Goal: Transaction & Acquisition: Purchase product/service

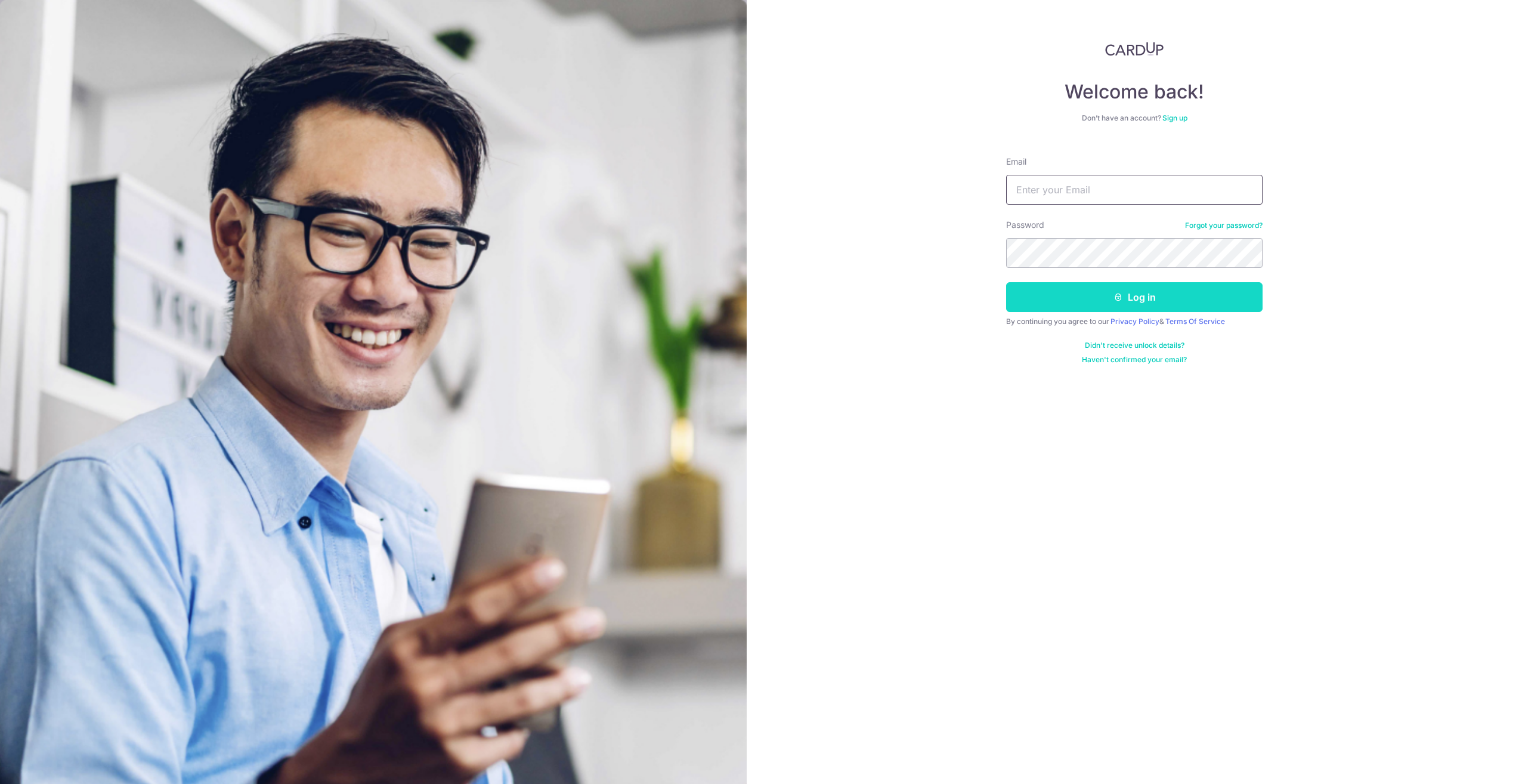
type input "tchn777@yahoo.com"
click at [1104, 298] on button "Log in" at bounding box center [1134, 297] width 257 height 30
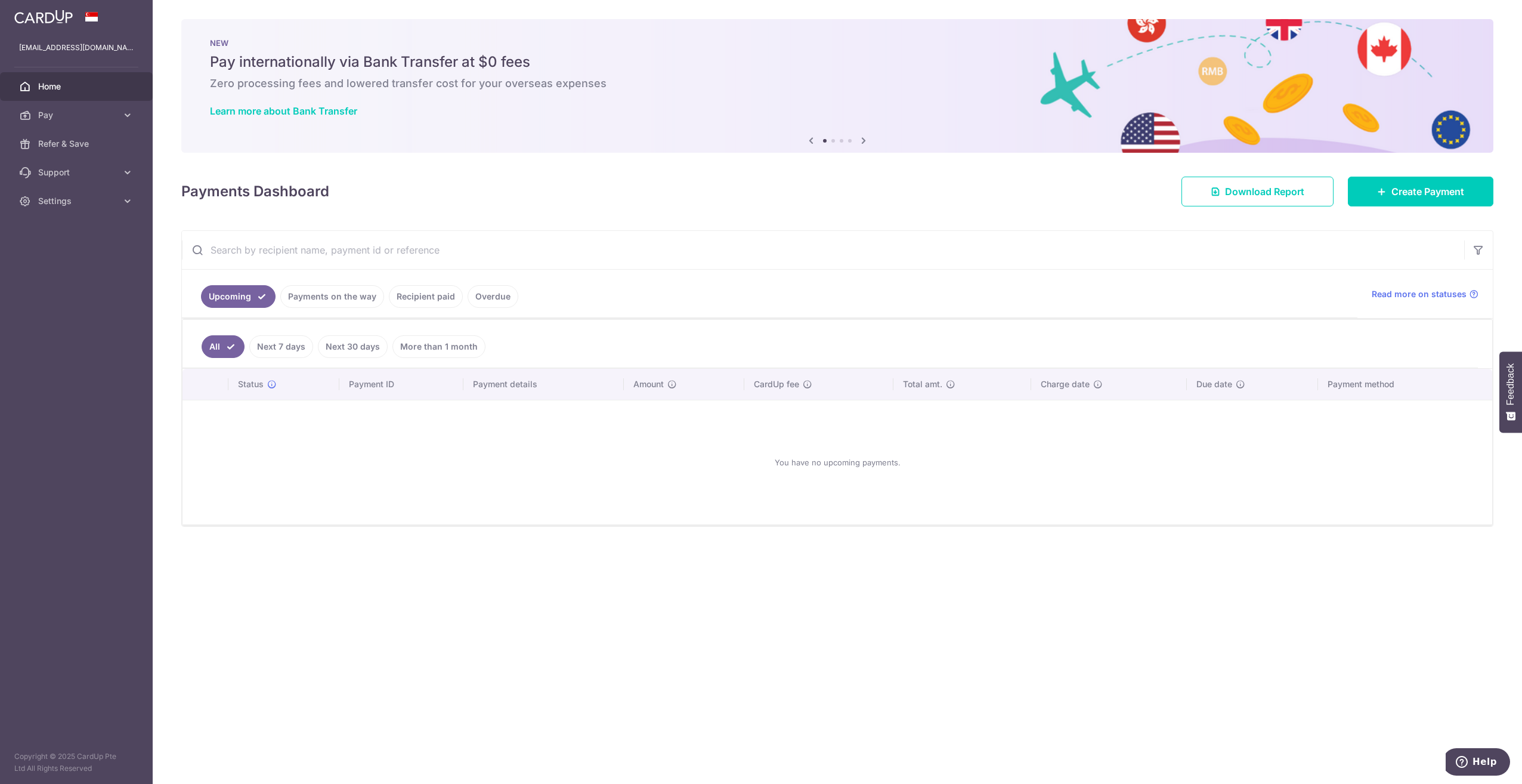
click at [338, 294] on link "Payments on the way" at bounding box center [332, 296] width 104 height 22
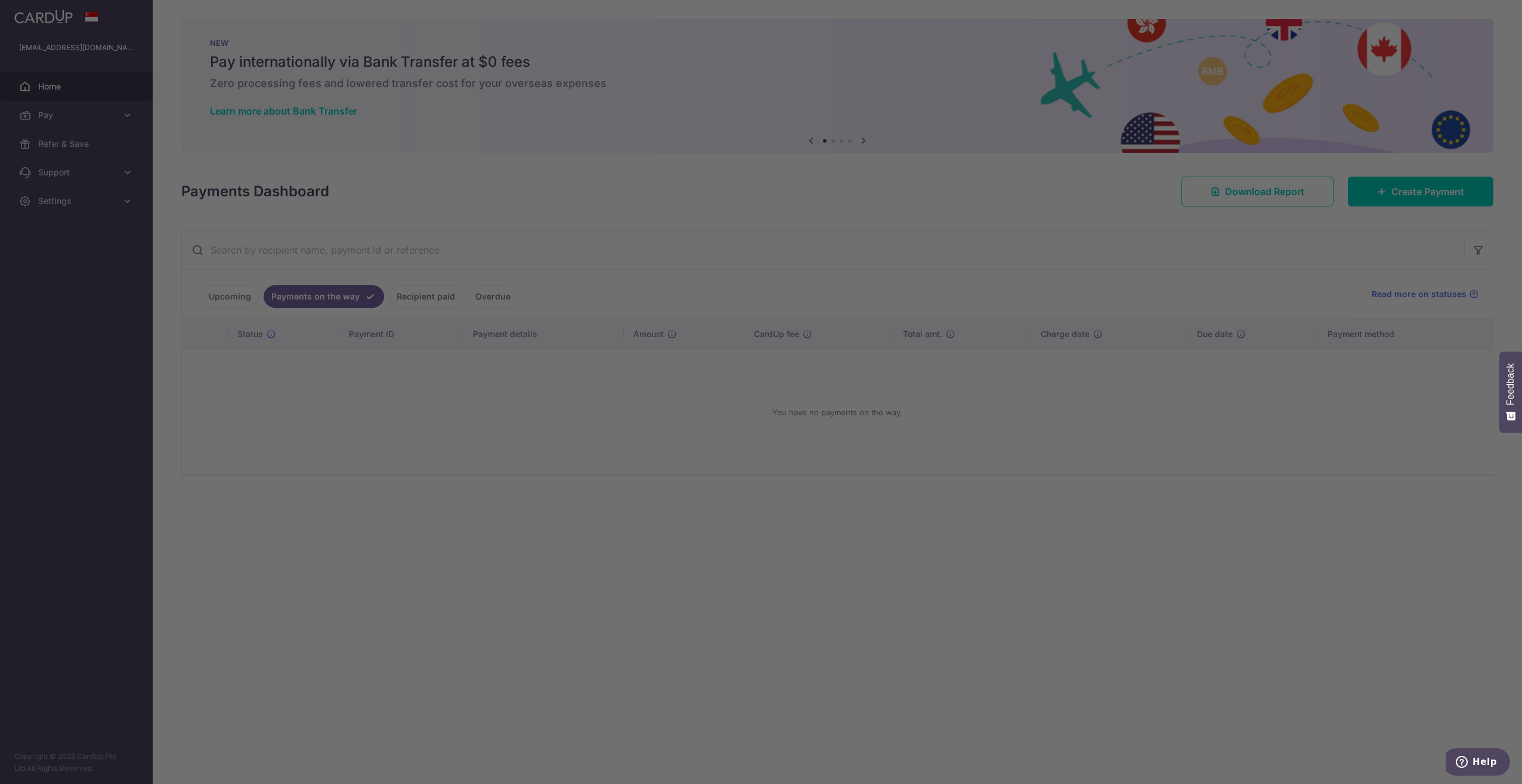
click at [243, 299] on div at bounding box center [769, 396] width 1538 height 792
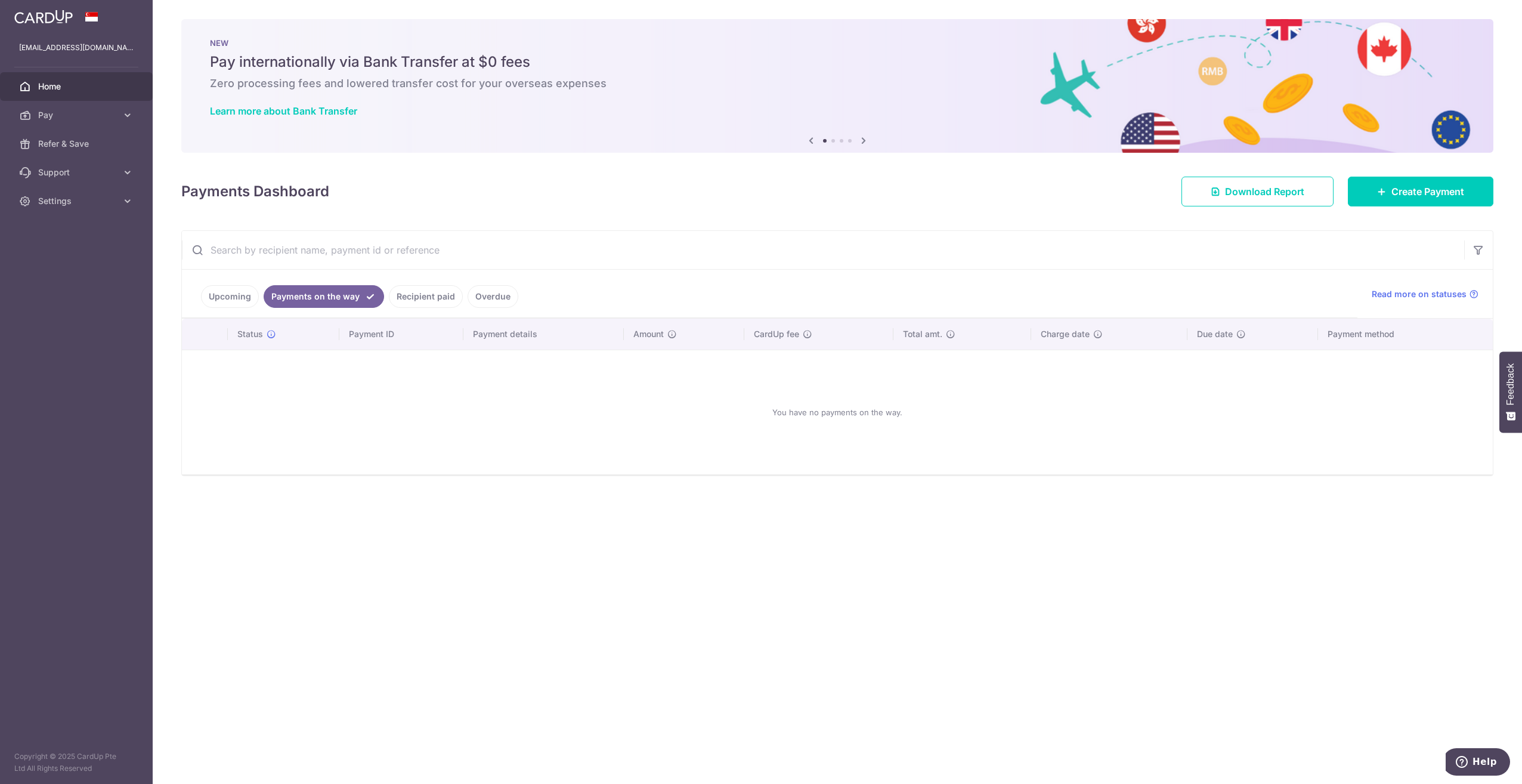
click at [425, 295] on link "Recipient paid" at bounding box center [425, 296] width 74 height 22
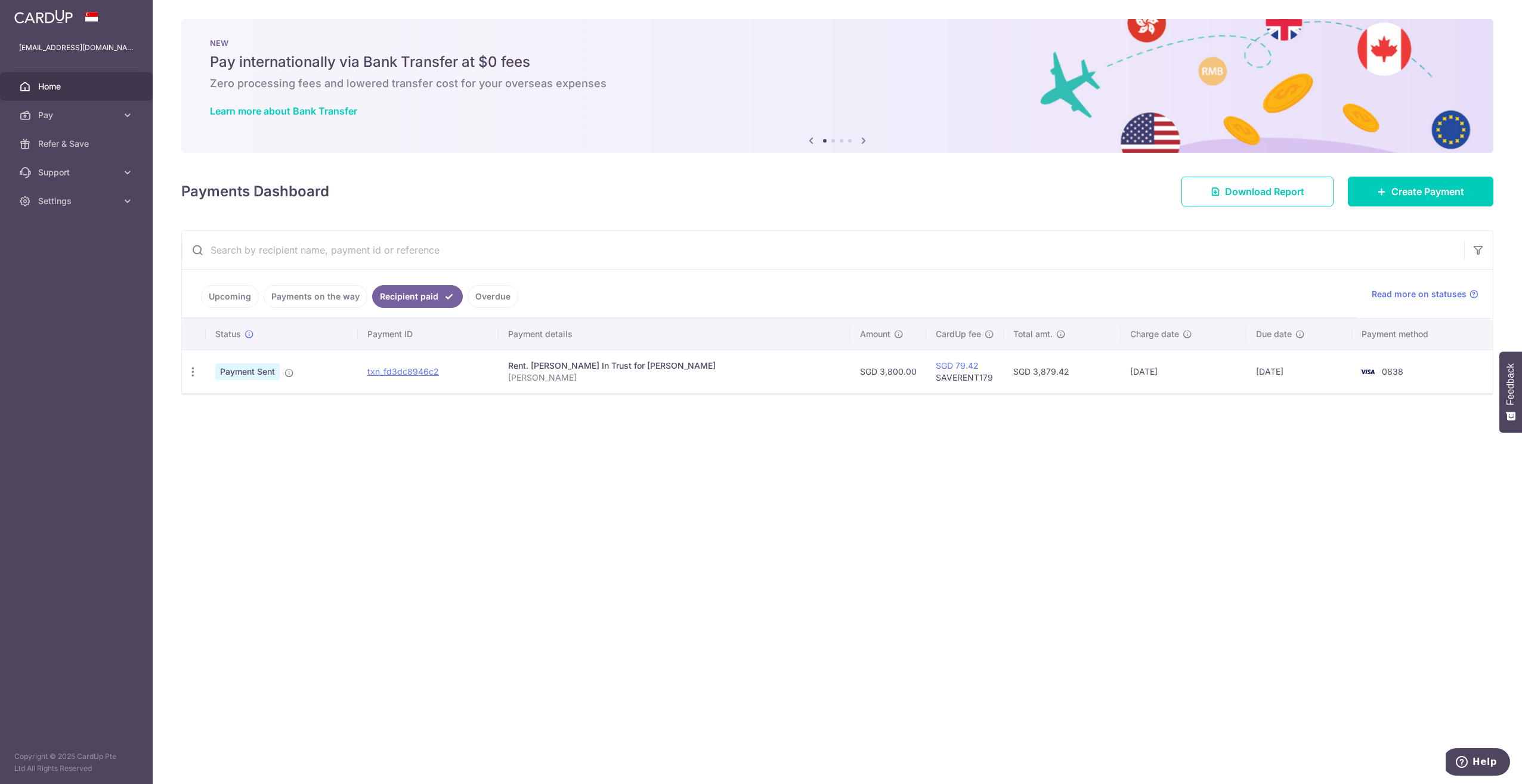
click at [230, 300] on link "Upcoming" at bounding box center [230, 296] width 58 height 22
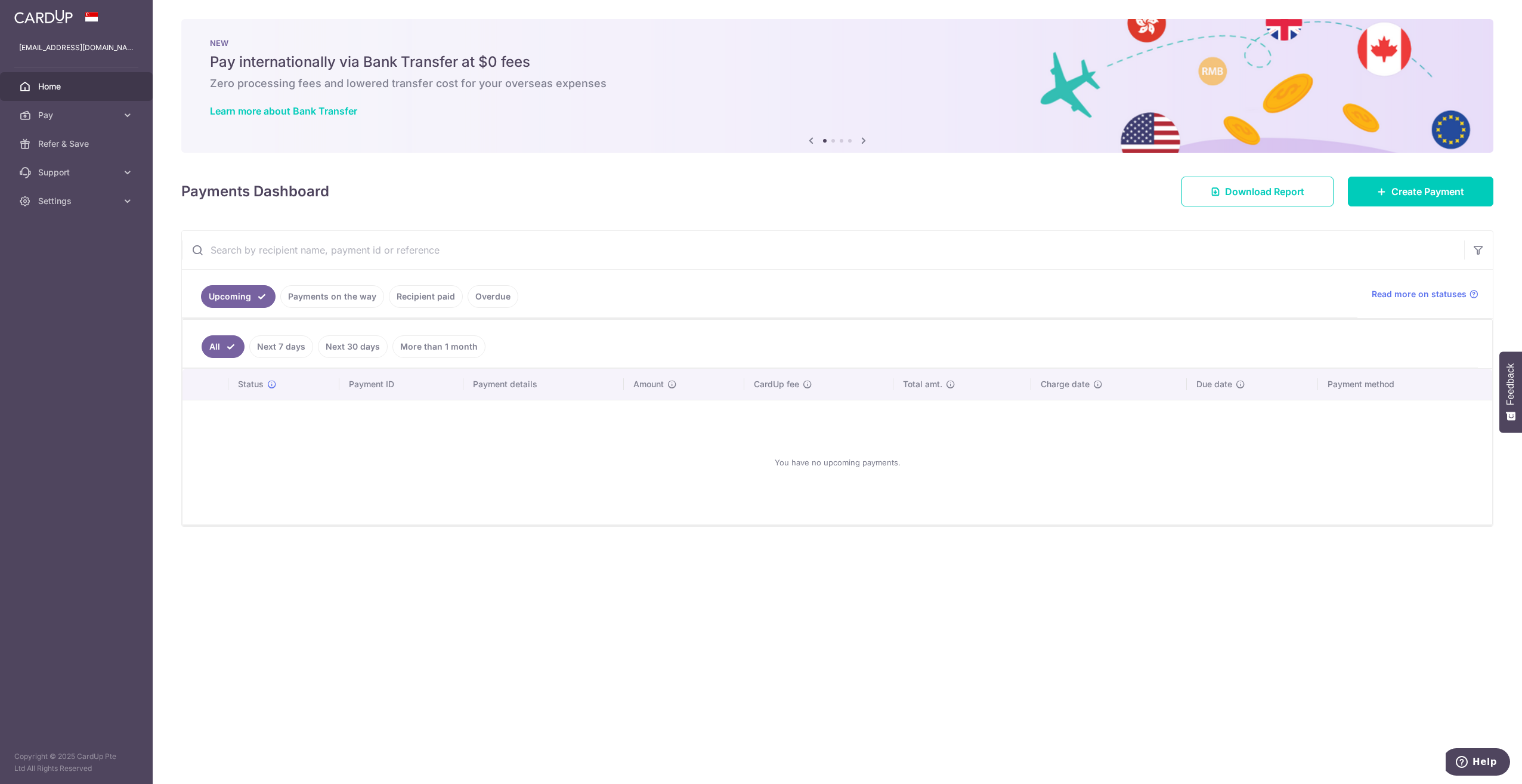
click at [38, 13] on img at bounding box center [43, 17] width 58 height 14
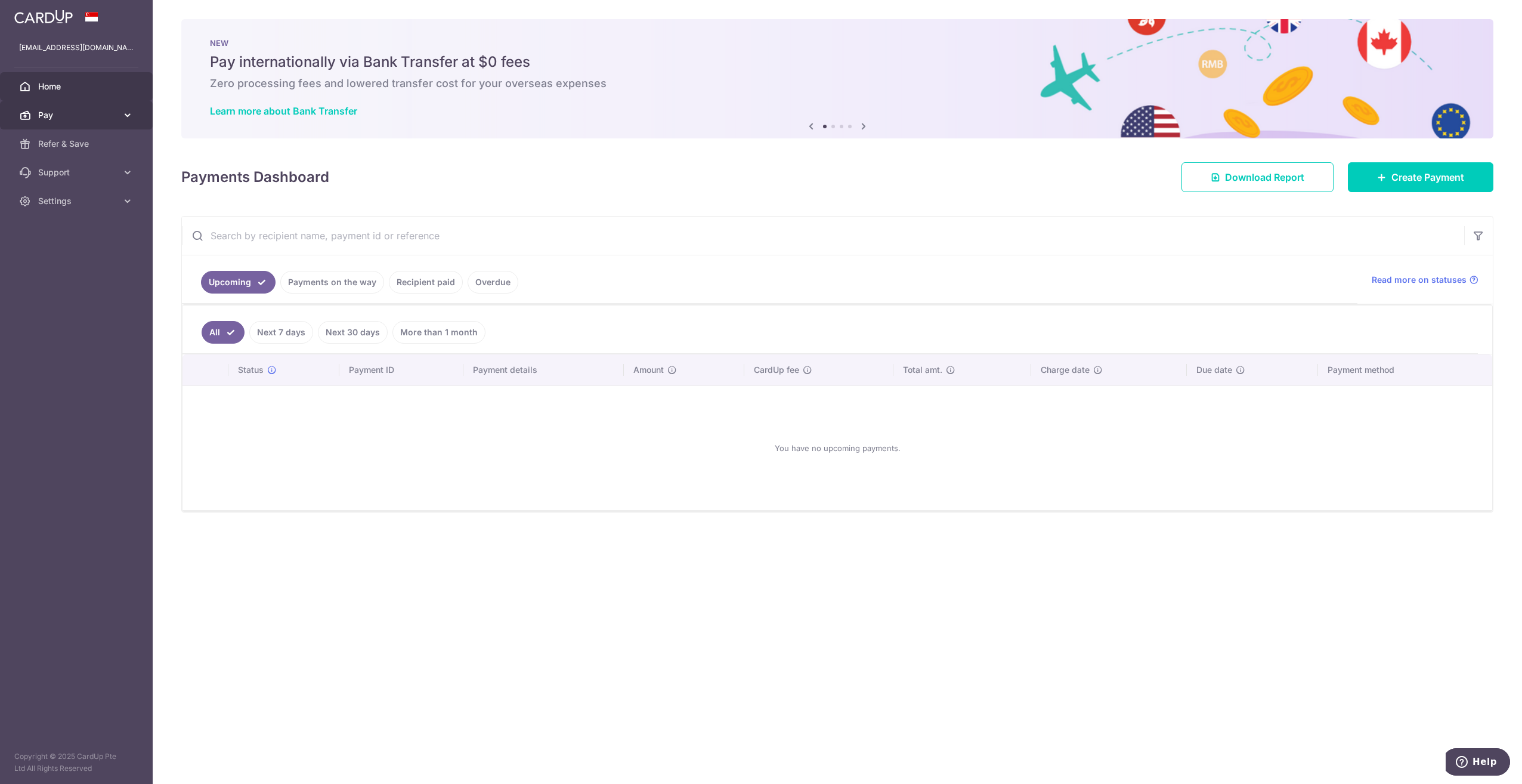
click at [89, 117] on span "Pay" at bounding box center [77, 115] width 79 height 12
click at [73, 176] on span "Recipients" at bounding box center [77, 172] width 79 height 12
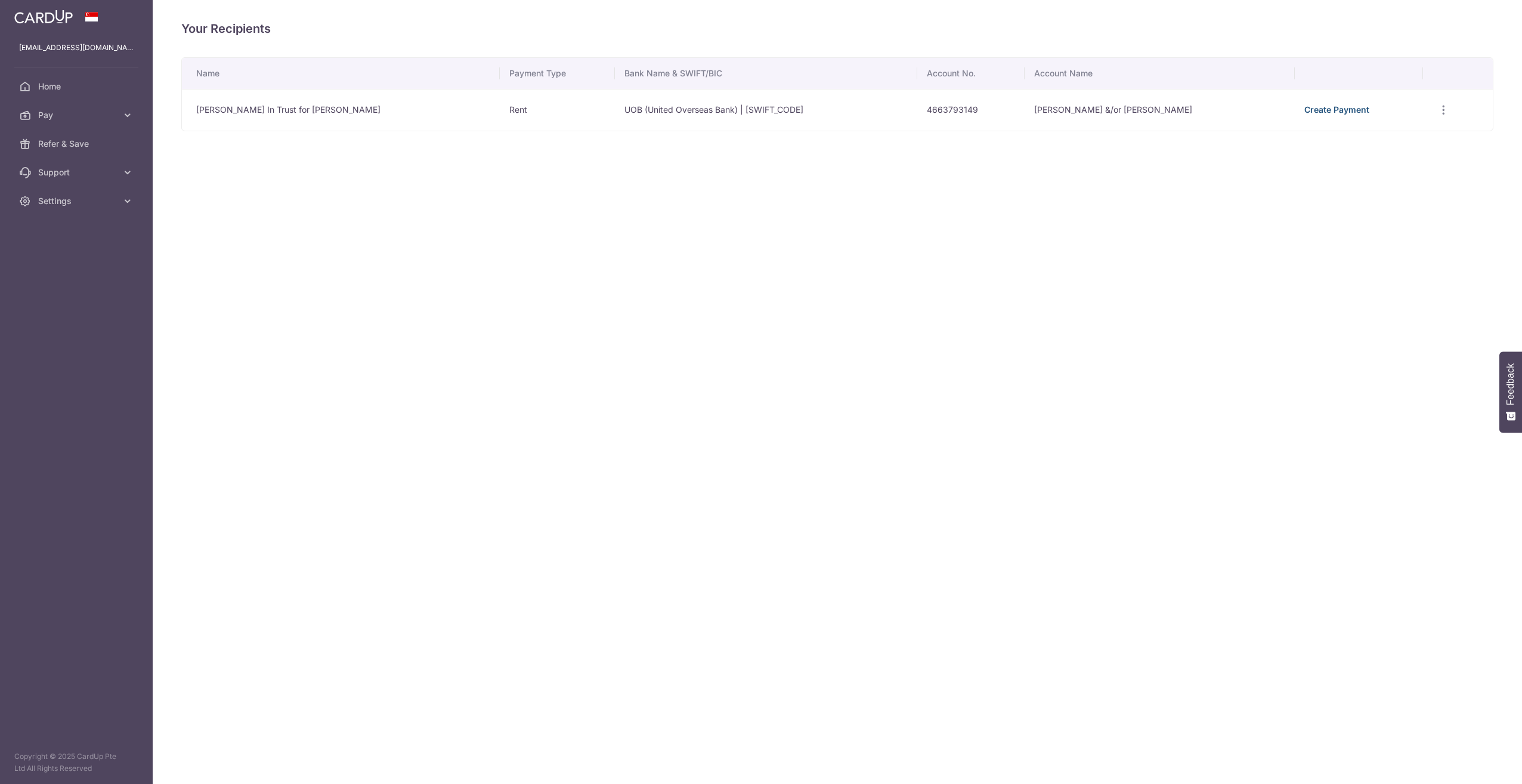
click at [1362, 108] on link "Create Payment" at bounding box center [1337, 110] width 65 height 10
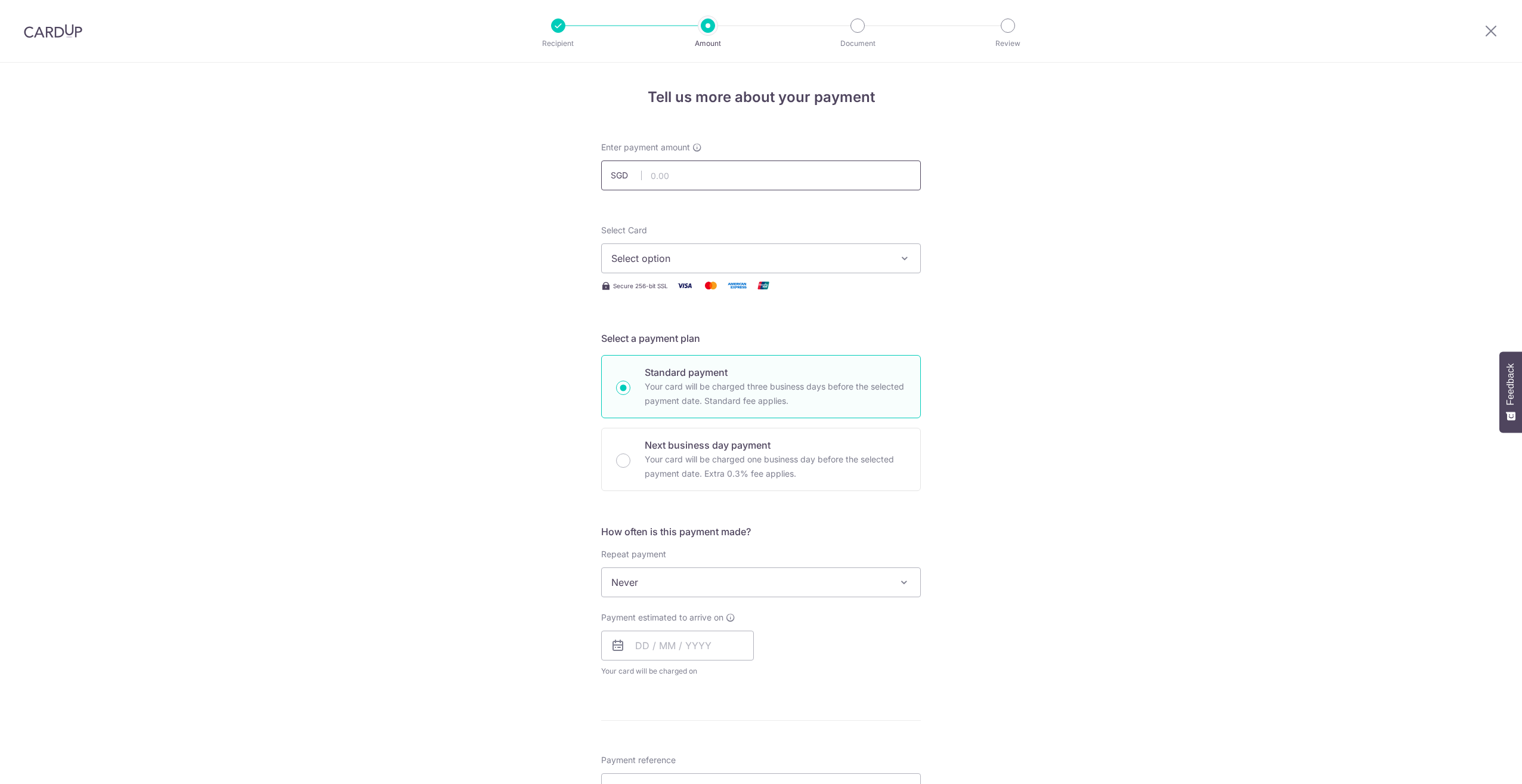
click at [704, 170] on input "text" at bounding box center [761, 175] width 320 height 30
click at [695, 167] on input "text" at bounding box center [761, 175] width 320 height 30
type input "7,600.00"
click at [656, 274] on div "Select Card Select option Add credit card Your Cards **** 0838 Secure 256-bit S…" at bounding box center [761, 259] width 320 height 69
click at [661, 259] on span "Select option" at bounding box center [750, 258] width 278 height 14
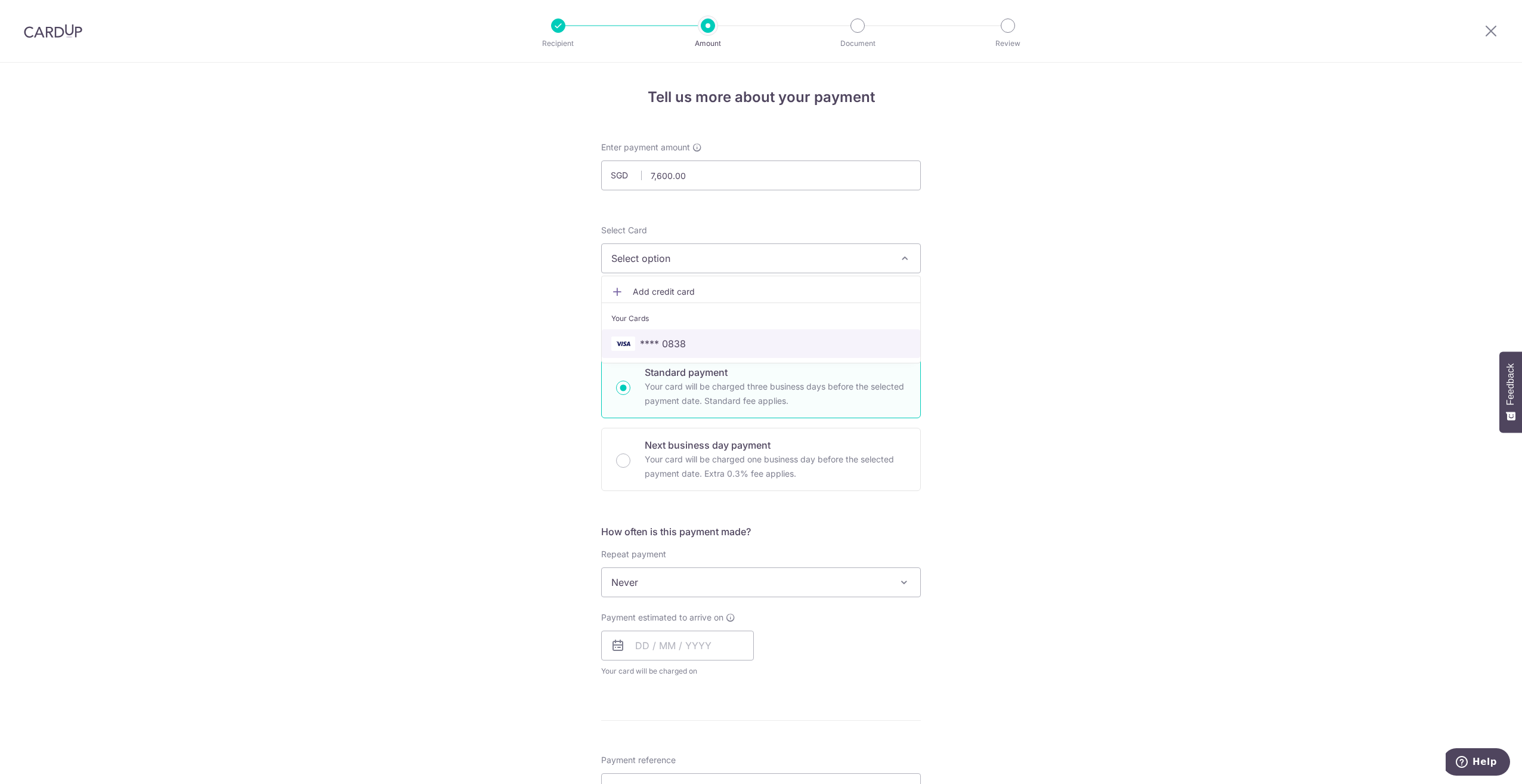
click at [674, 343] on span "**** 0838" at bounding box center [663, 343] width 46 height 14
click at [724, 578] on span "Never" at bounding box center [761, 582] width 318 height 29
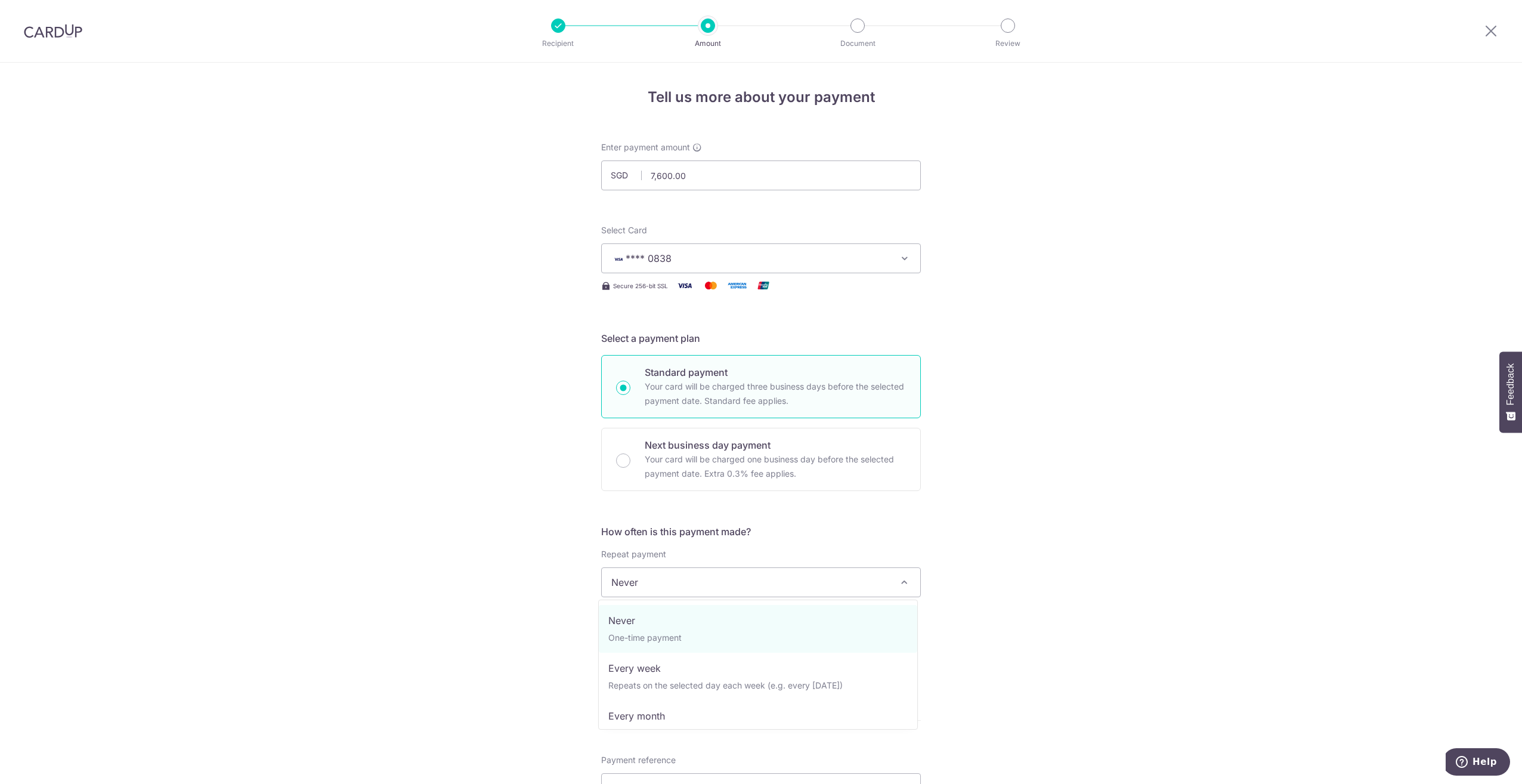
click at [724, 577] on span "Never" at bounding box center [761, 582] width 318 height 29
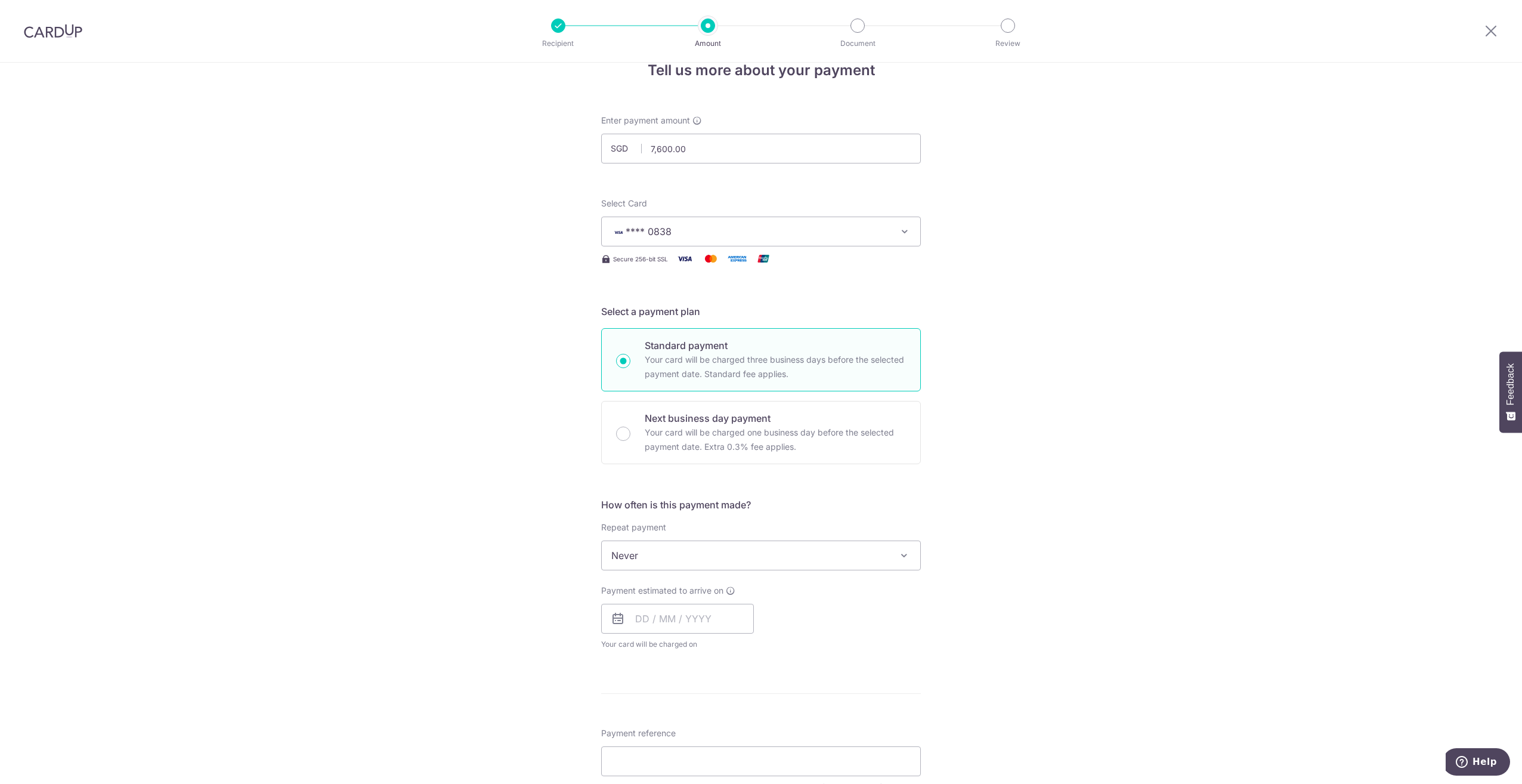
scroll to position [179, 0]
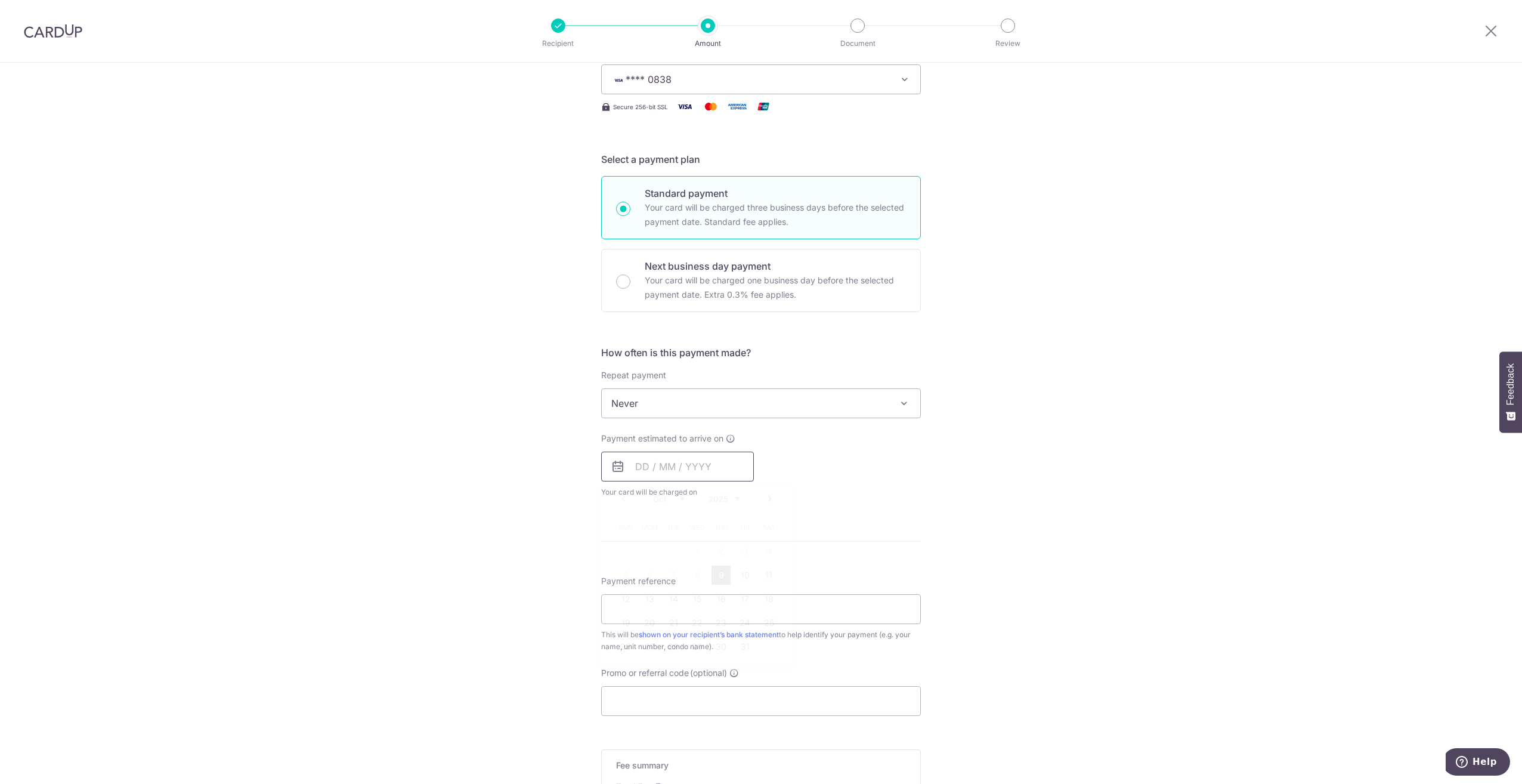
click at [683, 473] on input "text" at bounding box center [678, 466] width 153 height 30
click at [640, 647] on link "27" at bounding box center [649, 647] width 19 height 19
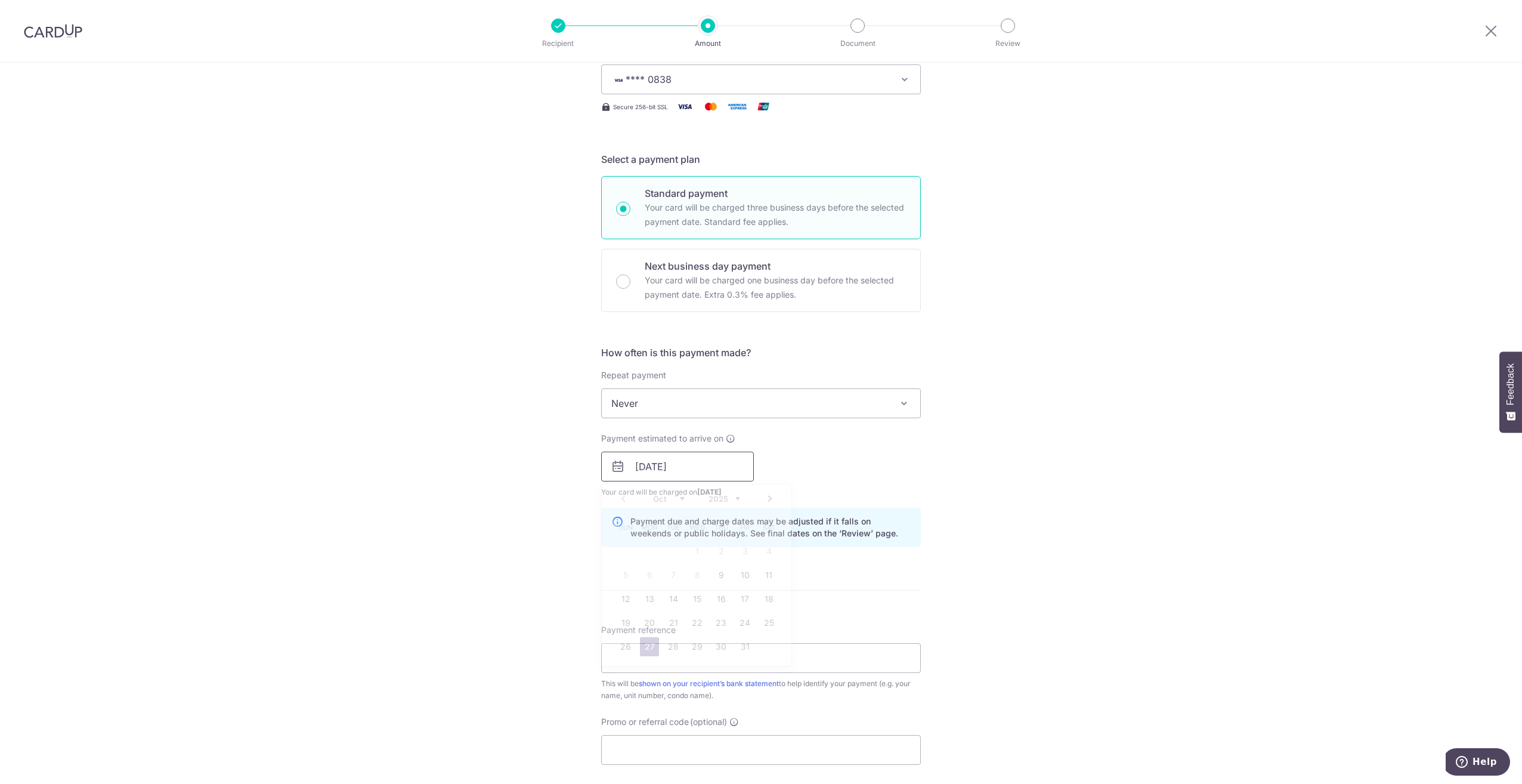
click at [708, 460] on input "[DATE]" at bounding box center [678, 466] width 153 height 30
click at [724, 649] on link "30" at bounding box center [721, 647] width 19 height 19
click at [724, 468] on input "[DATE]" at bounding box center [678, 466] width 153 height 30
click at [676, 651] on link "28" at bounding box center [674, 647] width 19 height 19
click at [726, 470] on input "28/10/2025" at bounding box center [678, 466] width 153 height 30
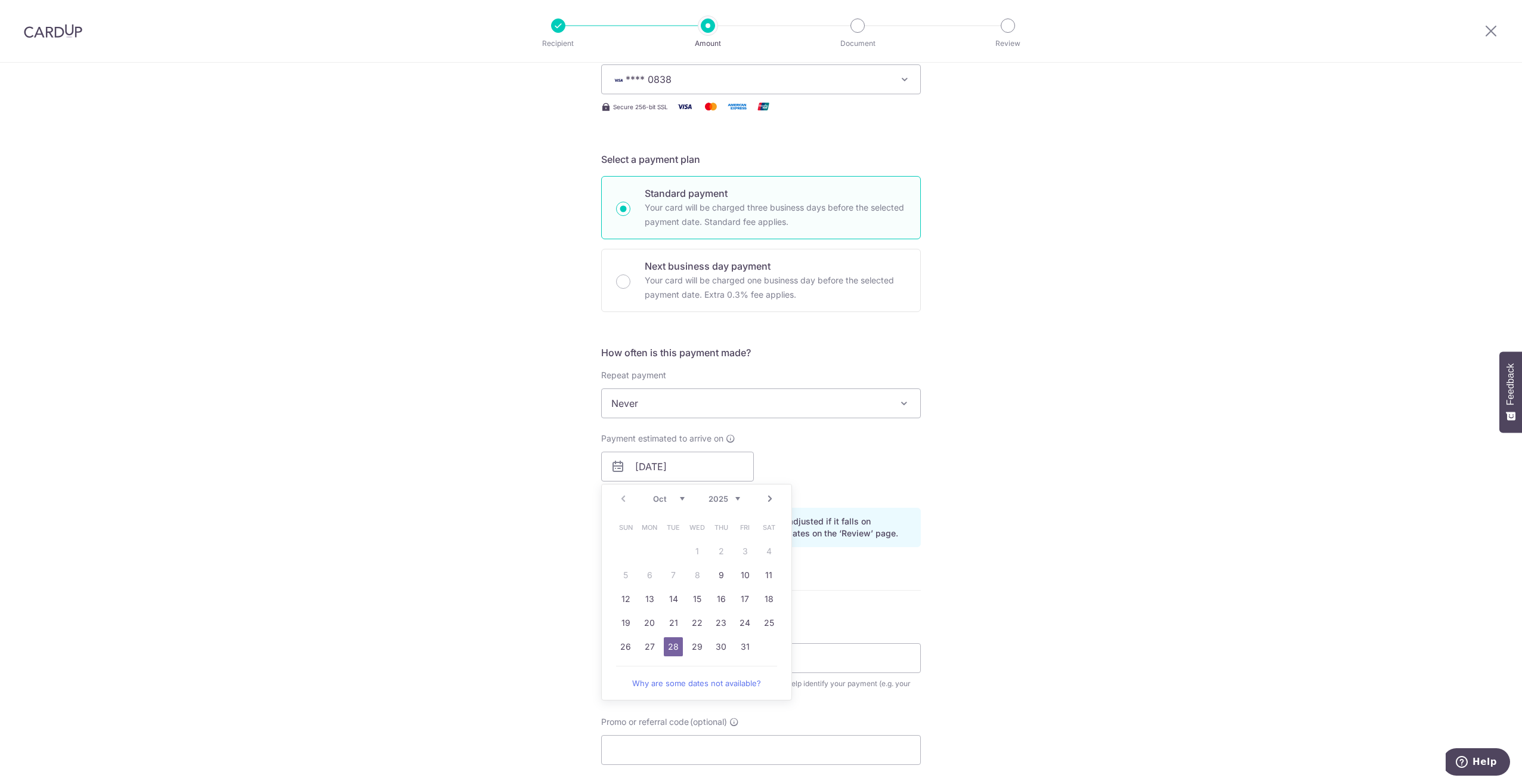
click at [685, 646] on td "29" at bounding box center [697, 646] width 24 height 24
click at [711, 462] on input "29/10/2025" at bounding box center [678, 466] width 153 height 30
click at [823, 574] on form "Enter payment amount SGD 7,600.00 7600.00 Select Card **** 0838 Add credit card…" at bounding box center [761, 459] width 320 height 993
click at [727, 466] on input "29/10/2025" at bounding box center [678, 466] width 153 height 30
click at [709, 649] on td "30" at bounding box center [721, 646] width 24 height 24
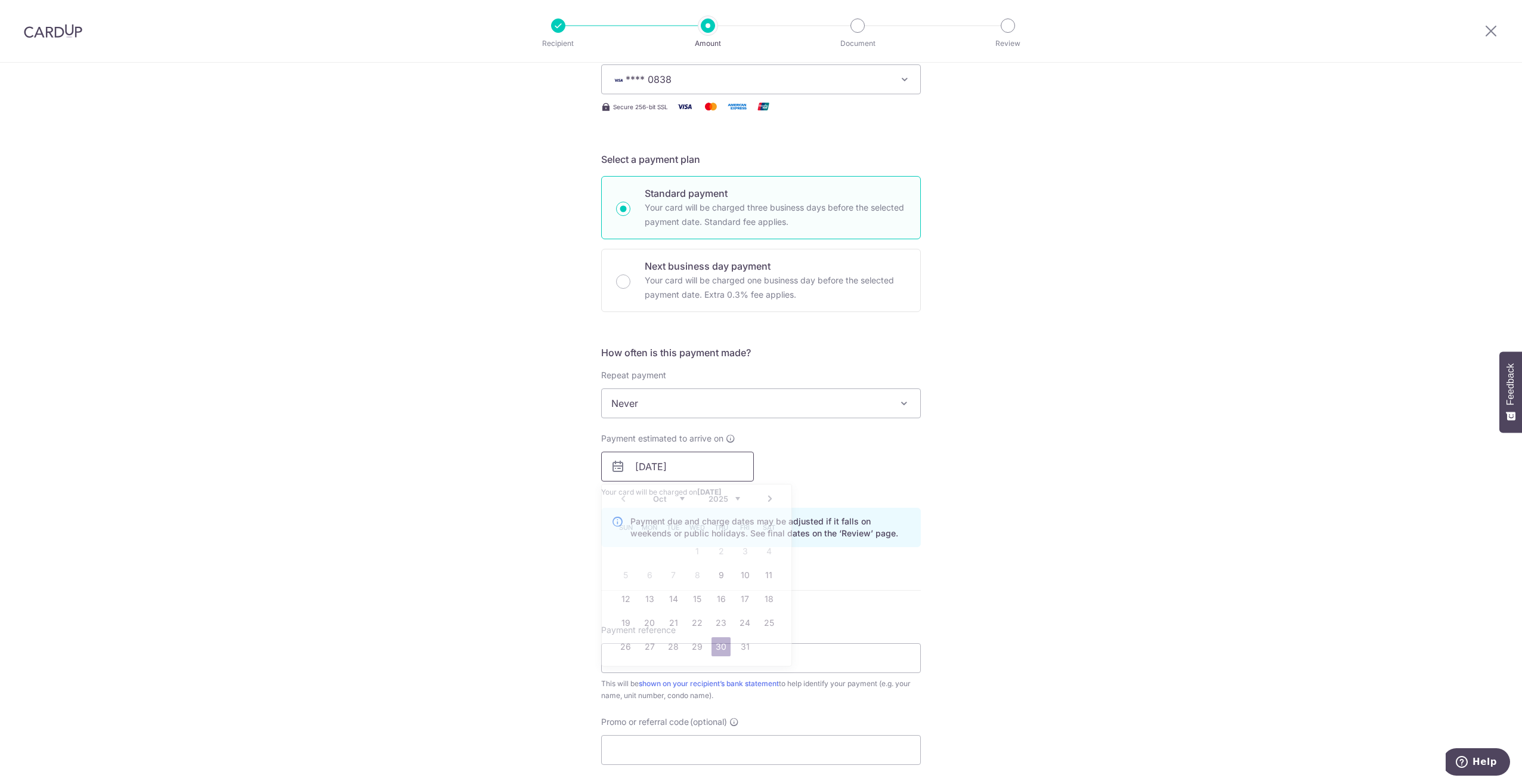
click at [710, 474] on input "[DATE]" at bounding box center [678, 466] width 153 height 30
click at [697, 643] on link "29" at bounding box center [697, 647] width 19 height 19
click at [738, 468] on input "29/10/2025" at bounding box center [678, 466] width 153 height 30
click at [719, 642] on link "30" at bounding box center [721, 647] width 19 height 19
type input "[DATE]"
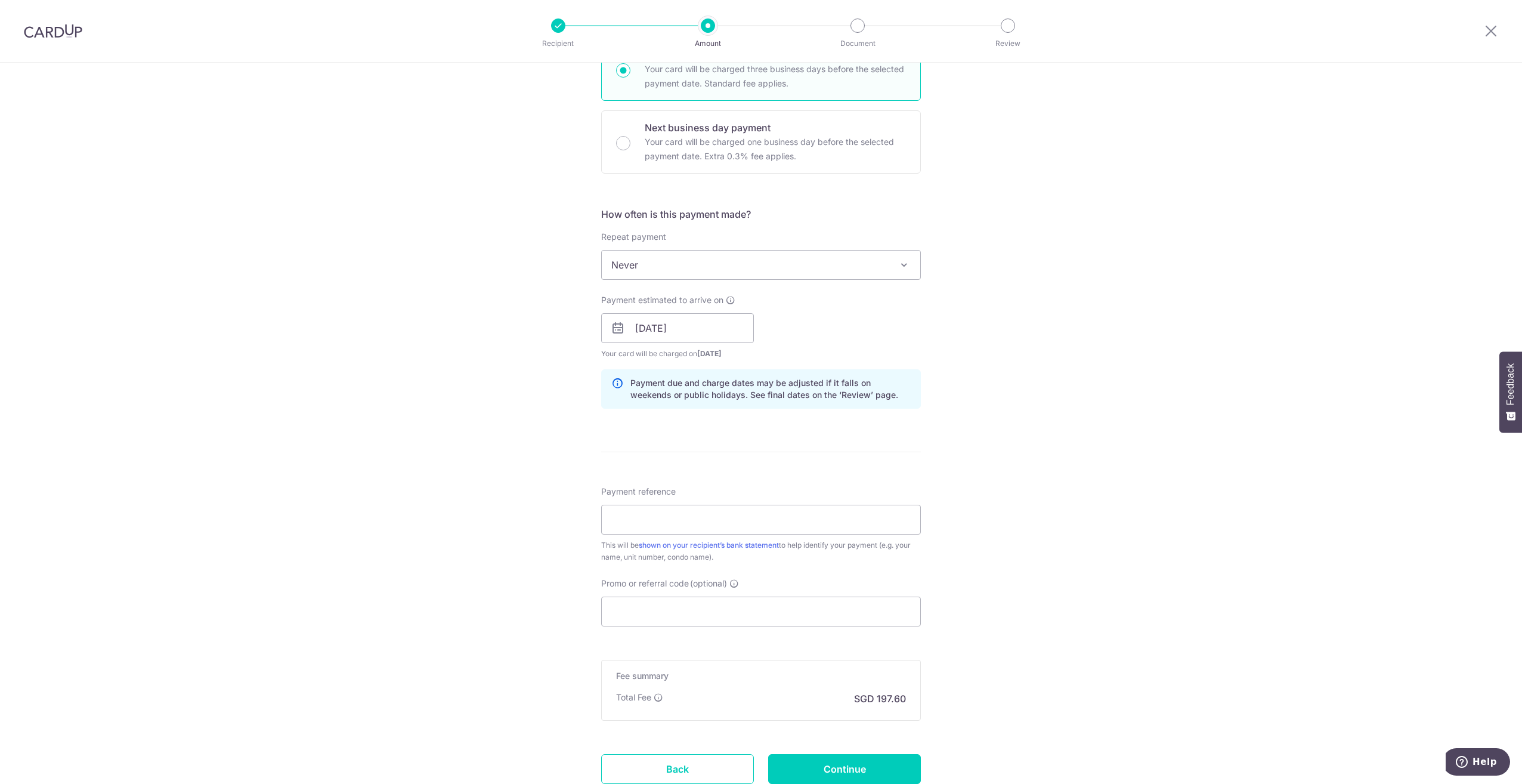
scroll to position [407, 0]
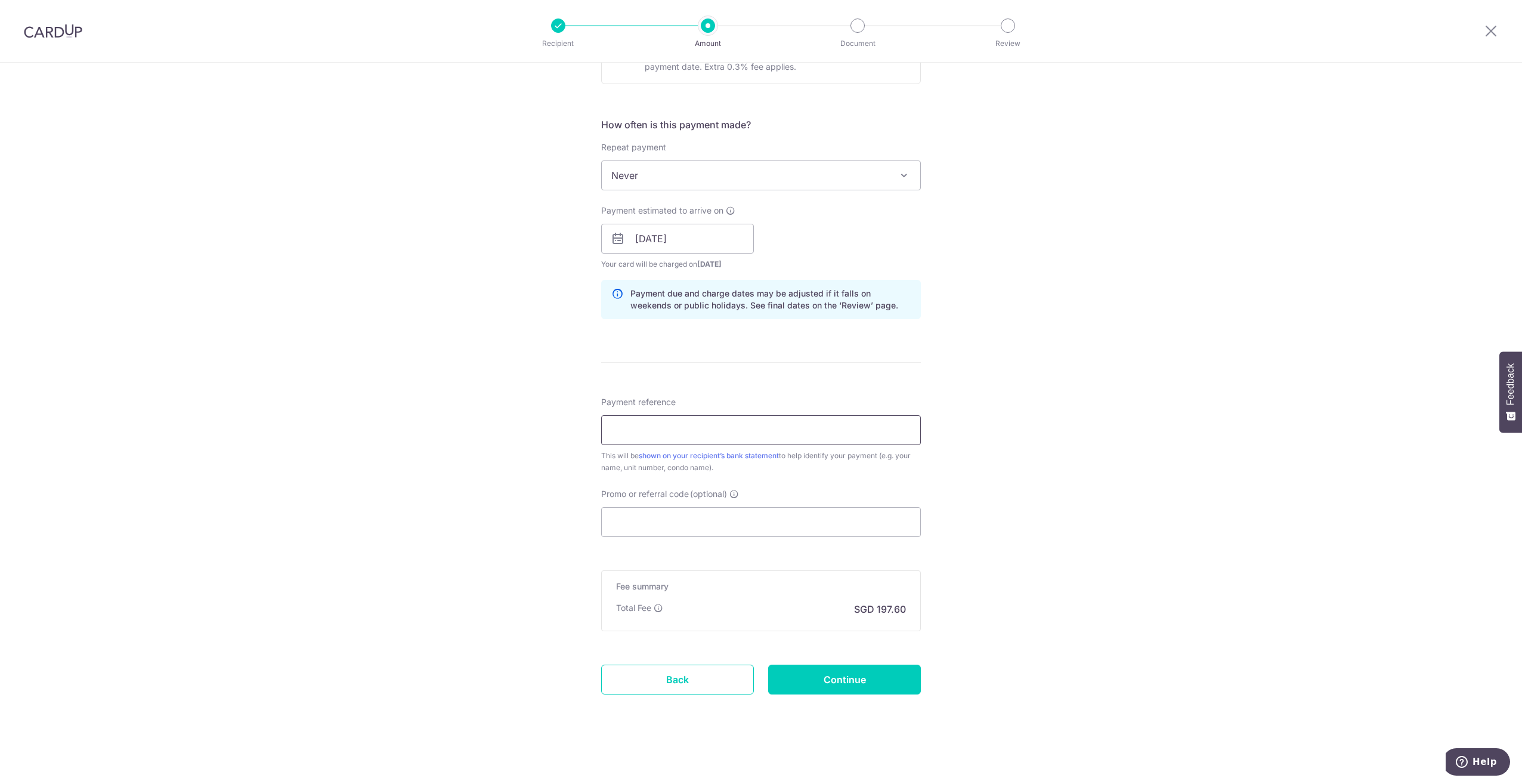
click at [739, 422] on input "Payment reference" at bounding box center [761, 430] width 320 height 30
type input "[PERSON_NAME]"
type input "SAVERENT179"
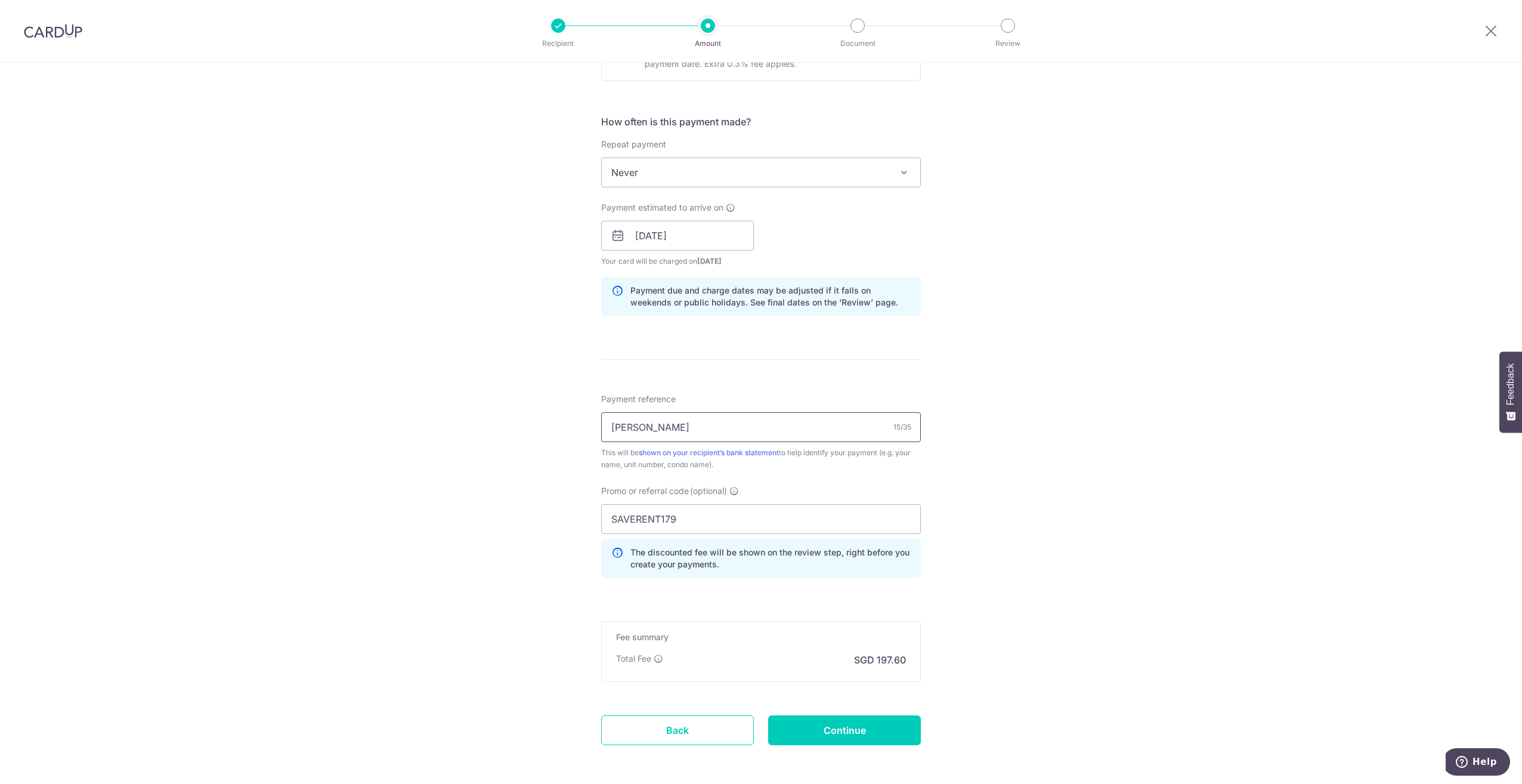
scroll to position [401, 0]
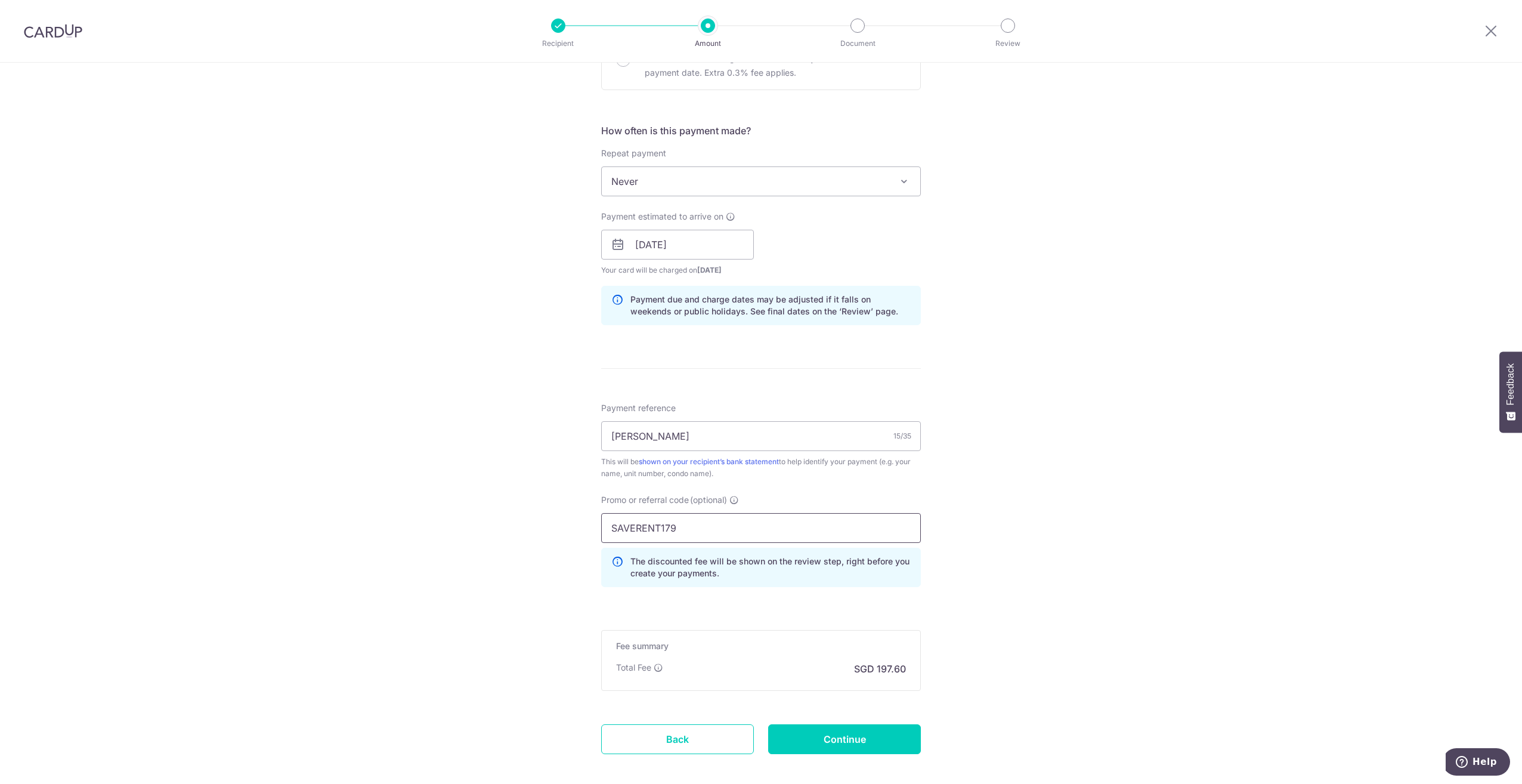
click at [783, 524] on input "SAVERENT179" at bounding box center [761, 527] width 320 height 30
click button "Add Card" at bounding box center [0, 0] width 0 height 0
click at [844, 740] on input "Continue" at bounding box center [844, 739] width 153 height 30
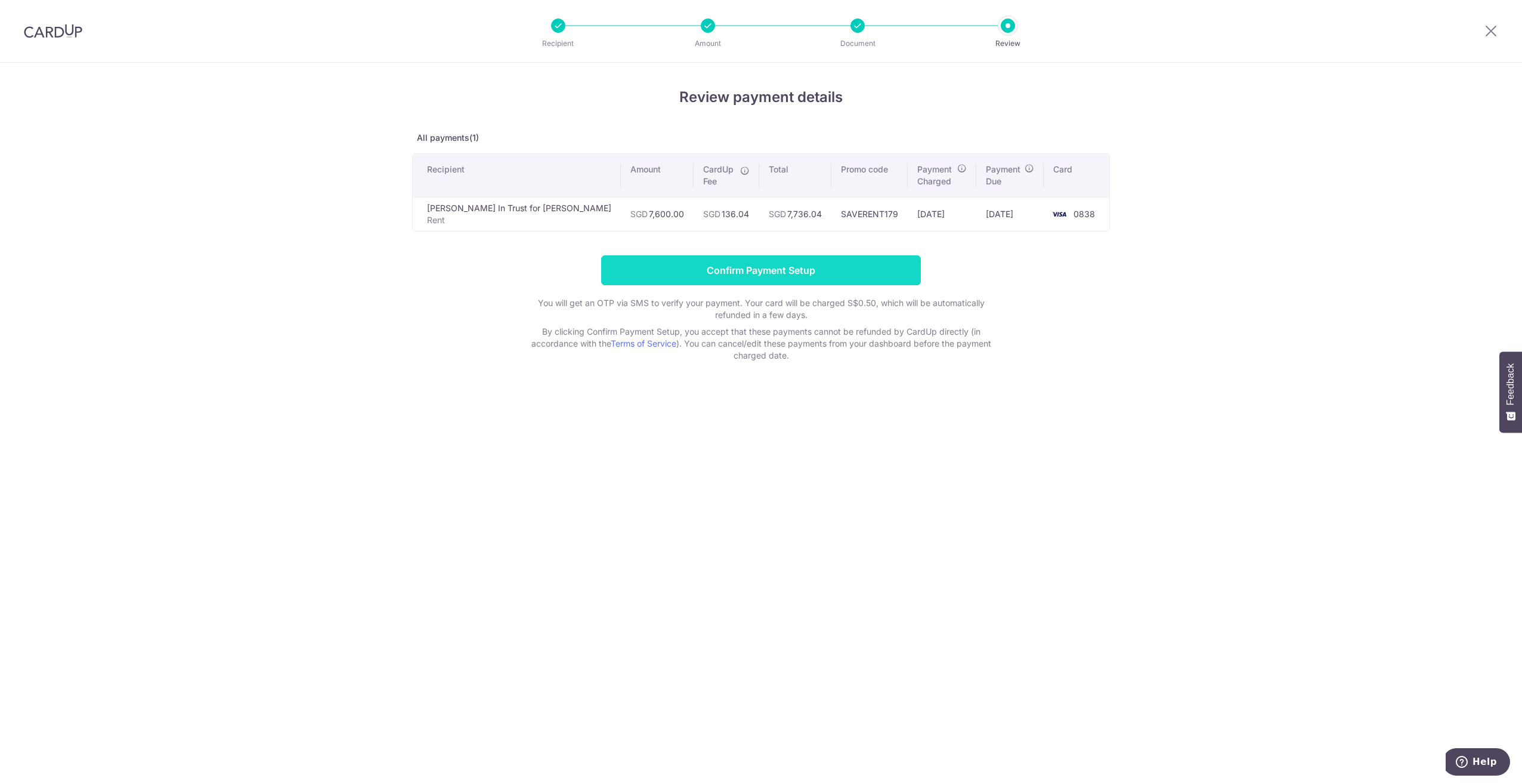
click at [807, 269] on input "Confirm Payment Setup" at bounding box center [761, 270] width 320 height 30
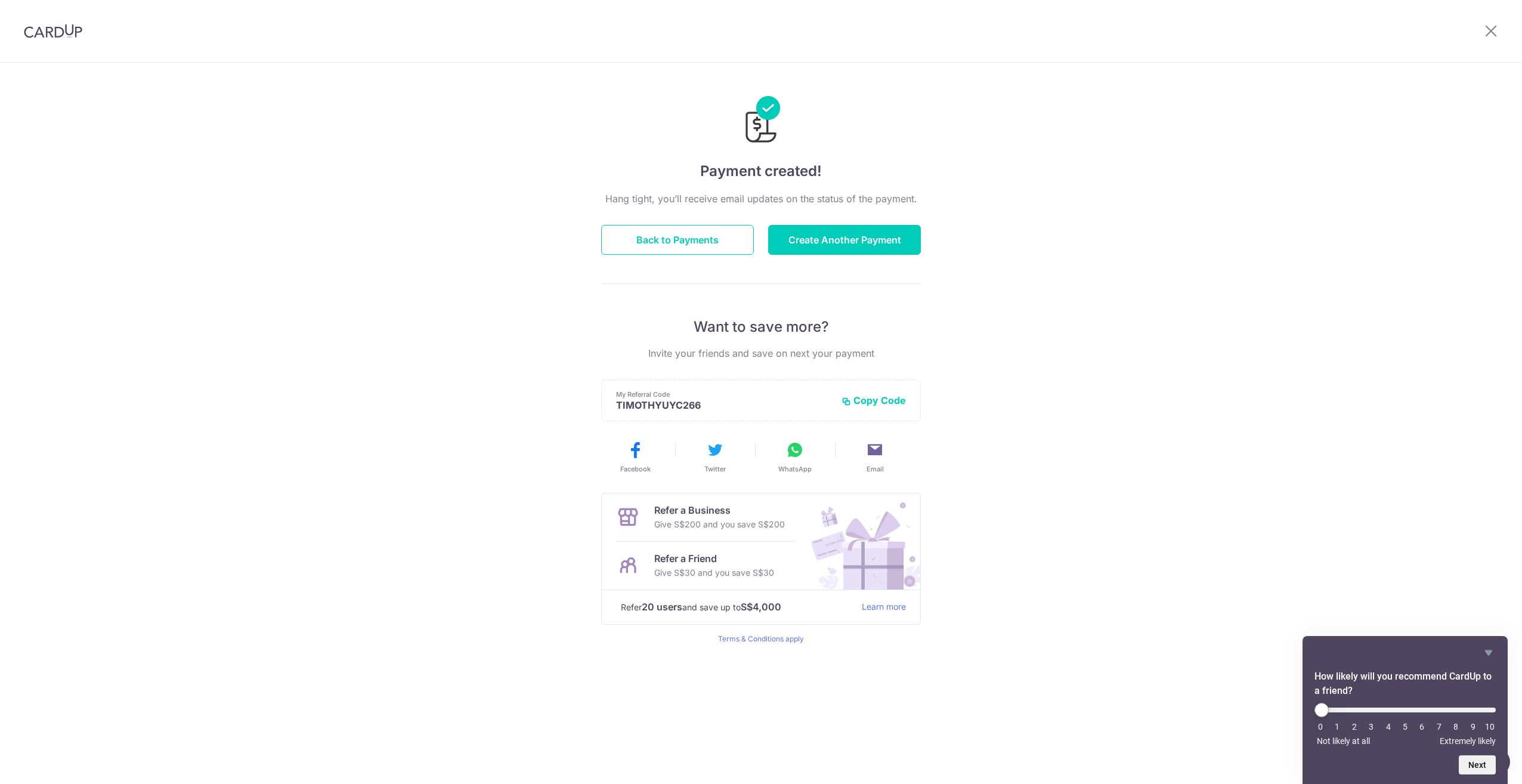
click at [40, 31] on img at bounding box center [53, 31] width 58 height 14
